Goal: Information Seeking & Learning: Compare options

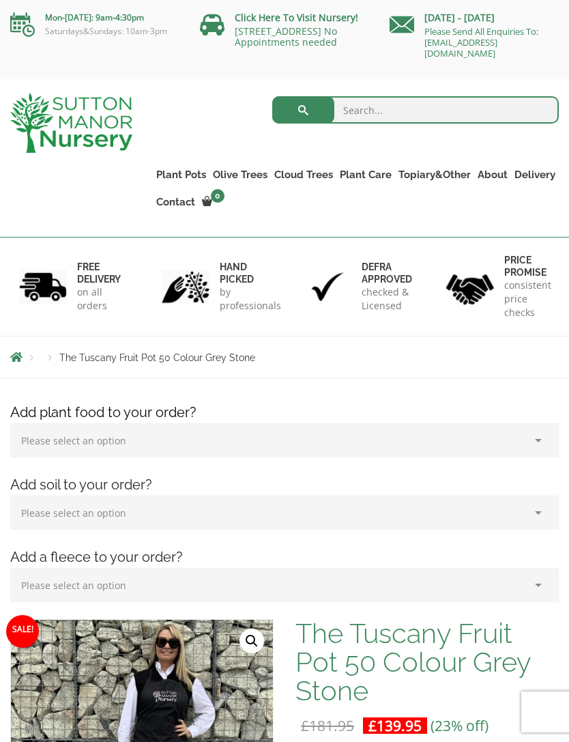
click at [0, 0] on link "Glazed Pots" at bounding box center [0, 0] width 0 height 0
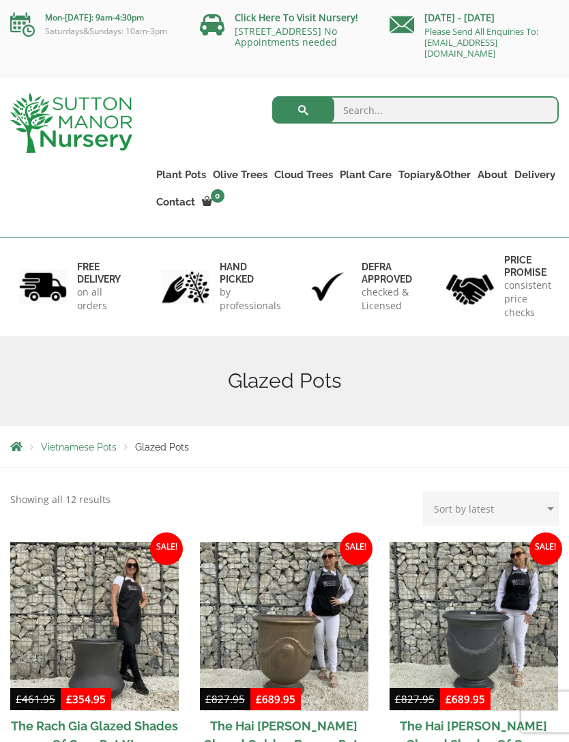
click at [0, 0] on link "The Old Stone Pots" at bounding box center [0, 0] width 0 height 0
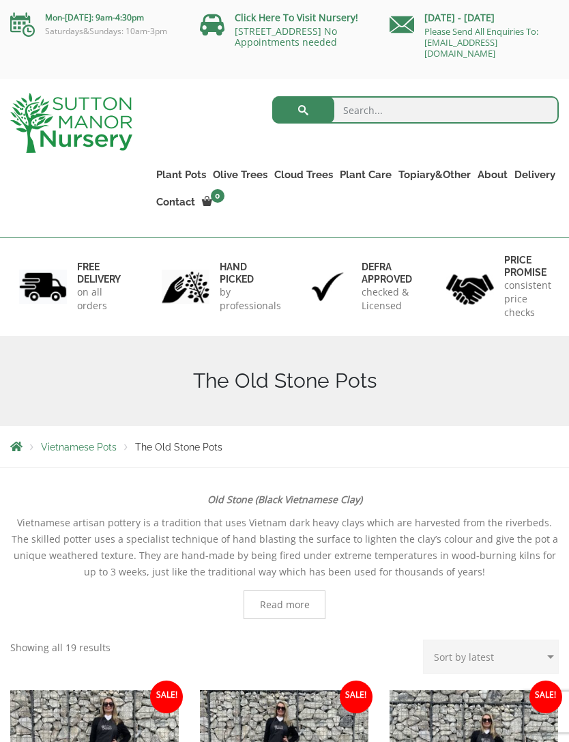
click at [0, 0] on link "The Iron Stone Pots" at bounding box center [0, 0] width 0 height 0
